Goal: Transaction & Acquisition: Purchase product/service

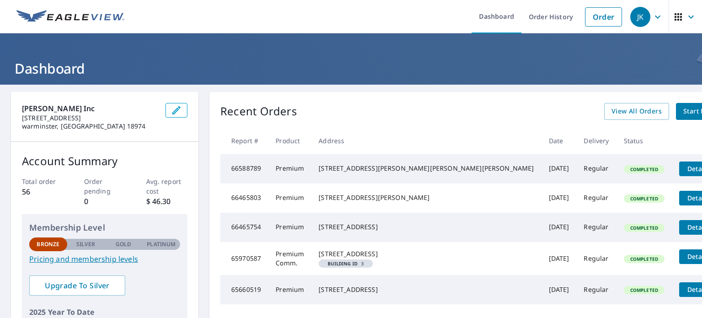
click at [683, 117] on span "Start New Order" at bounding box center [709, 111] width 53 height 11
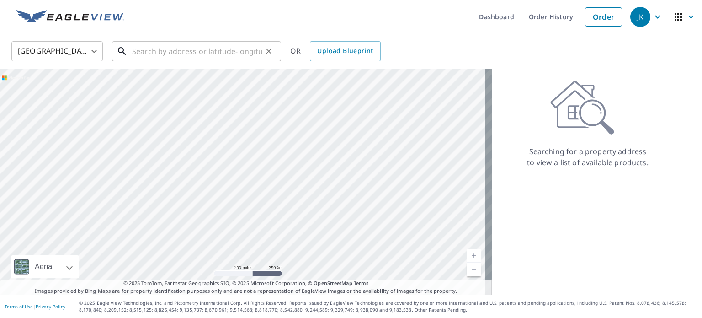
click at [243, 51] on input "text" at bounding box center [197, 51] width 130 height 26
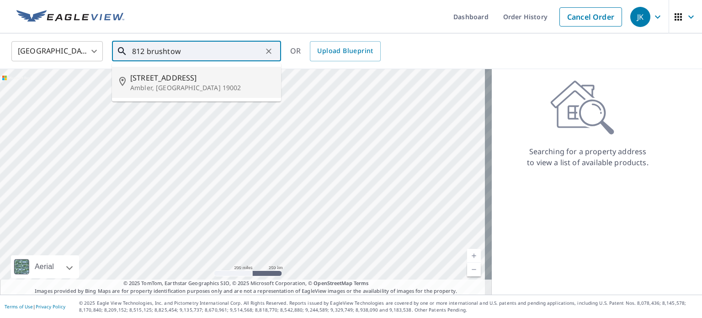
click at [232, 74] on span "[STREET_ADDRESS]" at bounding box center [201, 77] width 143 height 11
type input "[STREET_ADDRESS][PERSON_NAME]"
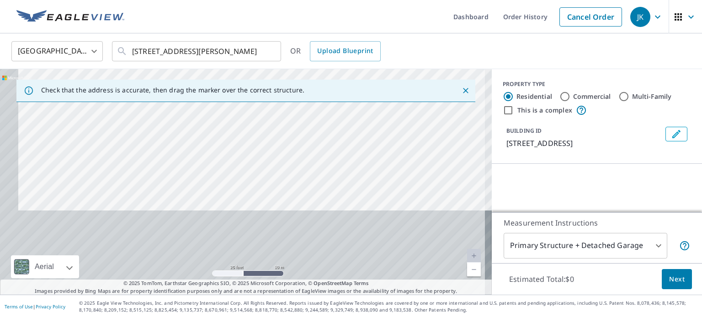
drag, startPoint x: 280, startPoint y: 110, endPoint x: 288, endPoint y: -21, distance: 130.5
click at [288, 0] on html "JK JK Dashboard Order History Cancel Order JK United States [GEOGRAPHIC_DATA] ​…" at bounding box center [351, 159] width 702 height 318
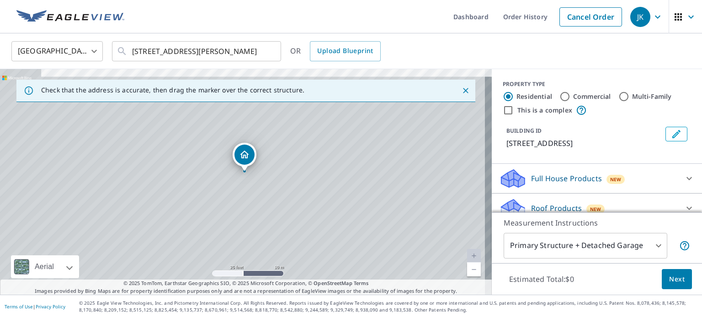
drag, startPoint x: 267, startPoint y: 138, endPoint x: 262, endPoint y: 66, distance: 72.4
click at [262, 66] on div "[GEOGRAPHIC_DATA] [GEOGRAPHIC_DATA] ​ [STREET_ADDRESS][PERSON_NAME] ​ OR Upload…" at bounding box center [351, 163] width 702 height 261
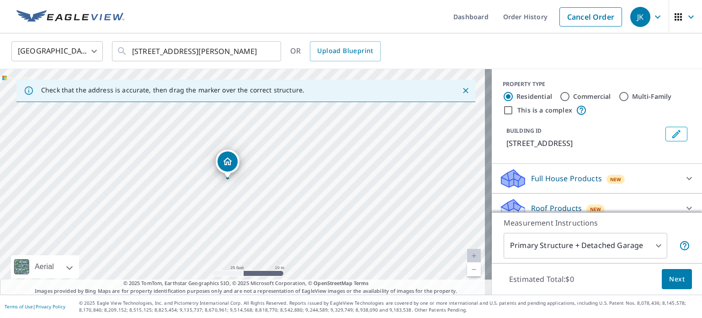
click at [250, 145] on div "[STREET_ADDRESS][PERSON_NAME]" at bounding box center [246, 181] width 492 height 225
drag, startPoint x: 250, startPoint y: 145, endPoint x: 279, endPoint y: 140, distance: 28.8
click at [279, 140] on div "[STREET_ADDRESS][PERSON_NAME]" at bounding box center [246, 181] width 492 height 225
drag, startPoint x: 279, startPoint y: 140, endPoint x: 297, endPoint y: 110, distance: 35.7
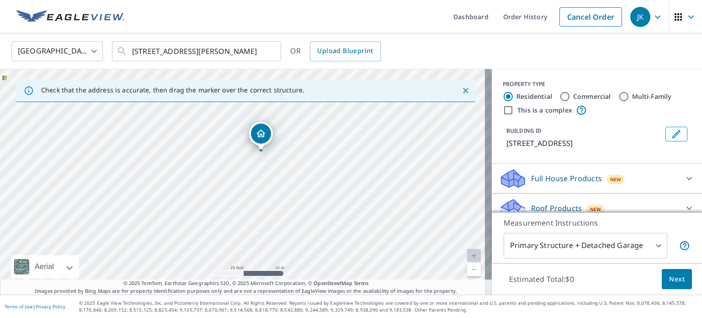
click at [297, 110] on div "[STREET_ADDRESS][PERSON_NAME]" at bounding box center [246, 181] width 492 height 225
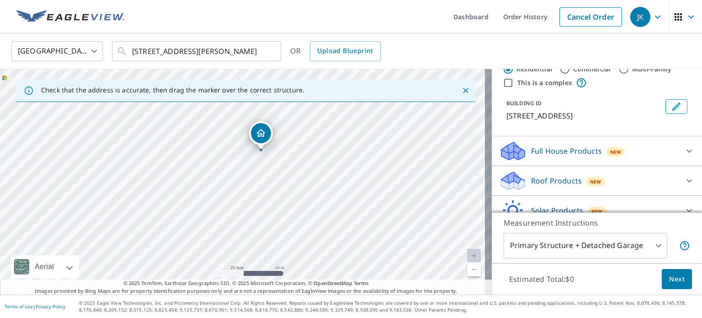
scroll to position [69, 0]
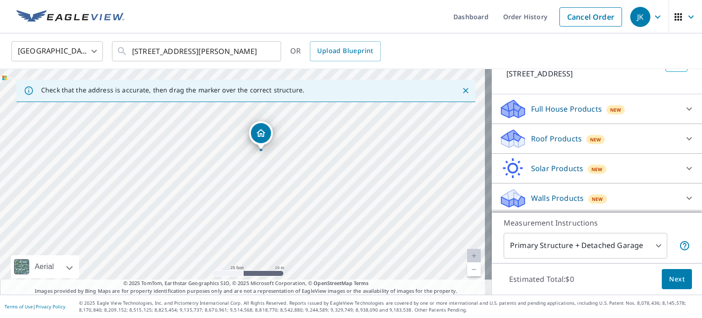
click at [613, 133] on div "Roof Products New" at bounding box center [588, 138] width 179 height 21
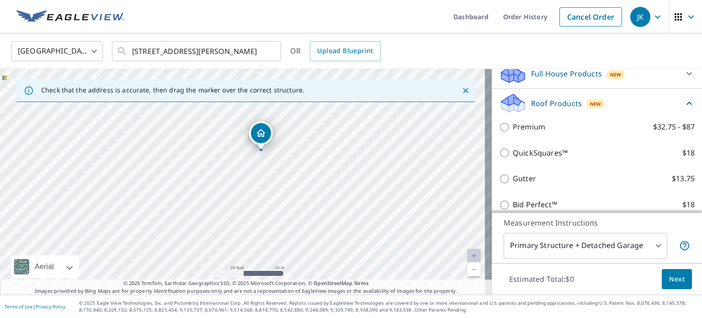
scroll to position [106, 0]
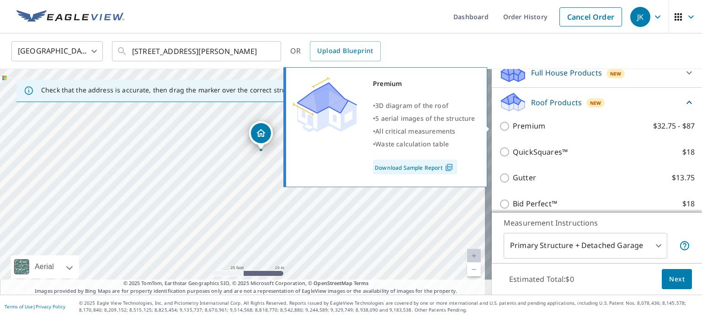
click at [526, 128] on p "Premium" at bounding box center [529, 125] width 32 height 11
click at [513, 128] on input "Premium $32.75 - $87" at bounding box center [506, 126] width 14 height 11
checkbox input "true"
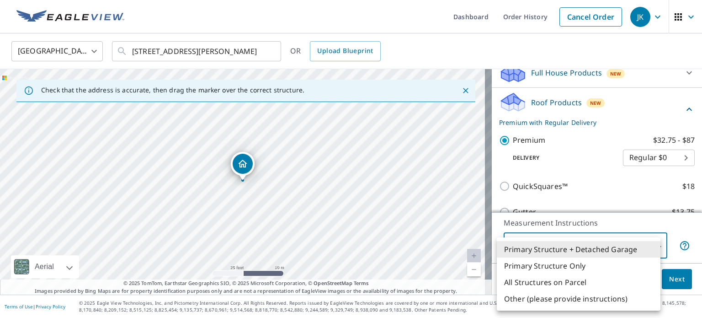
click at [640, 246] on body "JK JK Dashboard Order History Cancel Order JK United States [GEOGRAPHIC_DATA] ​…" at bounding box center [351, 159] width 702 height 318
click at [597, 267] on li "Primary Structure Only" at bounding box center [579, 265] width 164 height 16
type input "2"
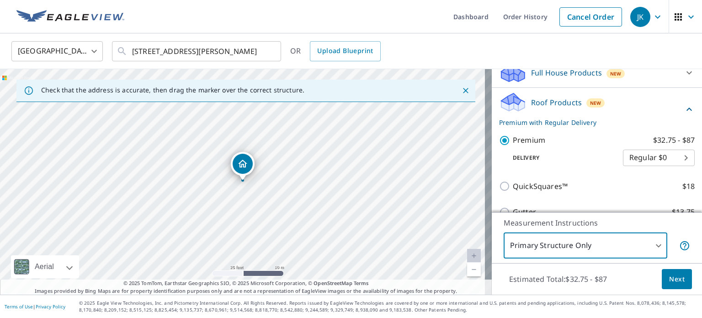
click at [666, 286] on button "Next" at bounding box center [677, 279] width 30 height 21
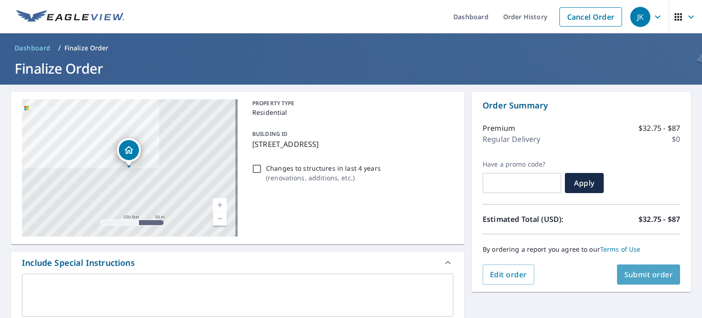
click at [625, 274] on span "Submit order" at bounding box center [648, 274] width 49 height 10
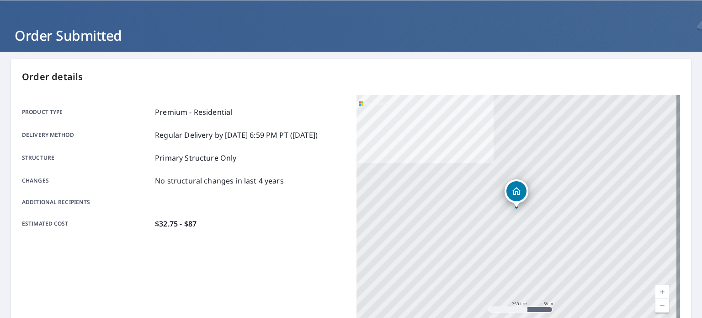
scroll to position [29, 0]
